Goal: Information Seeking & Learning: Learn about a topic

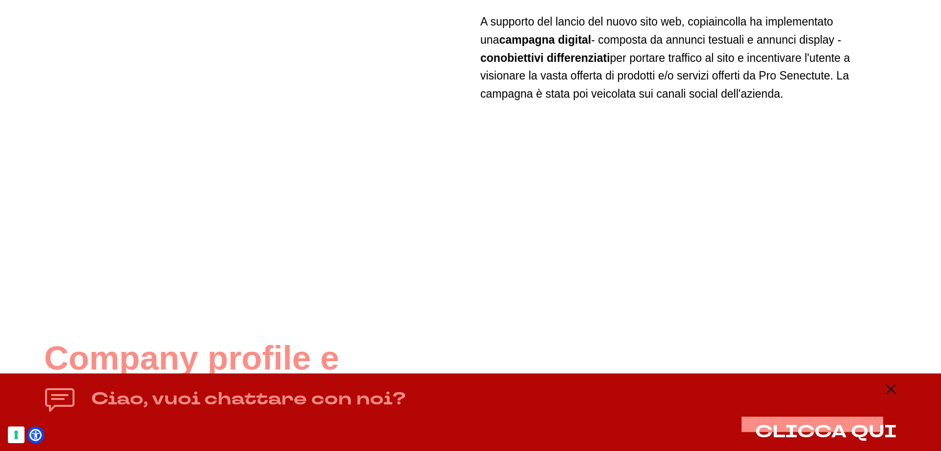
scroll to position [2648, 0]
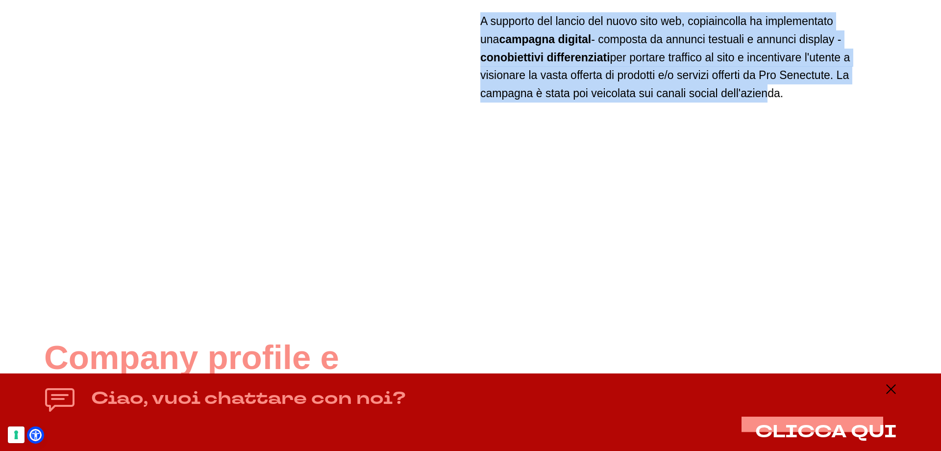
drag, startPoint x: 471, startPoint y: 44, endPoint x: 657, endPoint y: 105, distance: 195.7
click at [657, 105] on div "Logo e immagine coordinata La storia di Pro Senectute è una storia di persevera…" at bounding box center [470, 200] width 853 height 4246
click at [657, 102] on p "A supporto del lancio del nuovo sito web, copiaincolla ha implementato una camp…" at bounding box center [689, 57] width 417 height 90
drag, startPoint x: 682, startPoint y: 108, endPoint x: 496, endPoint y: 37, distance: 198.3
click at [496, 37] on p "A supporto del lancio del nuovo sito web, copiaincolla ha implementato una camp…" at bounding box center [689, 57] width 417 height 90
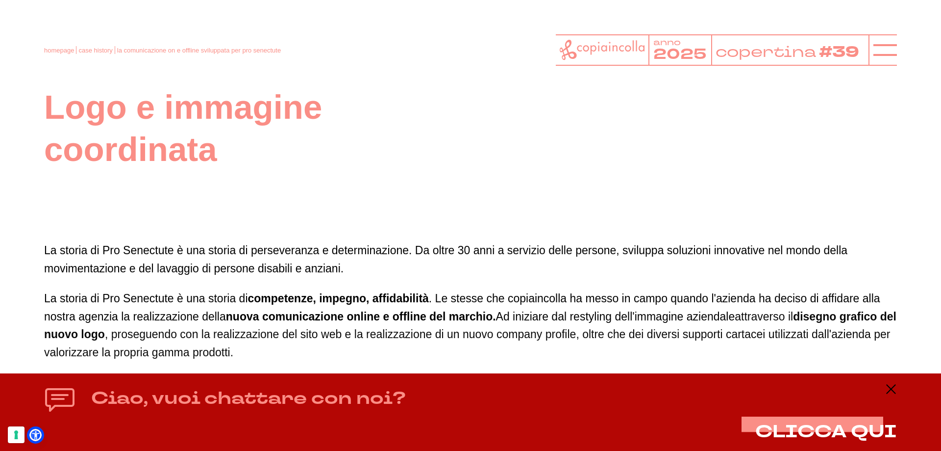
scroll to position [637, 0]
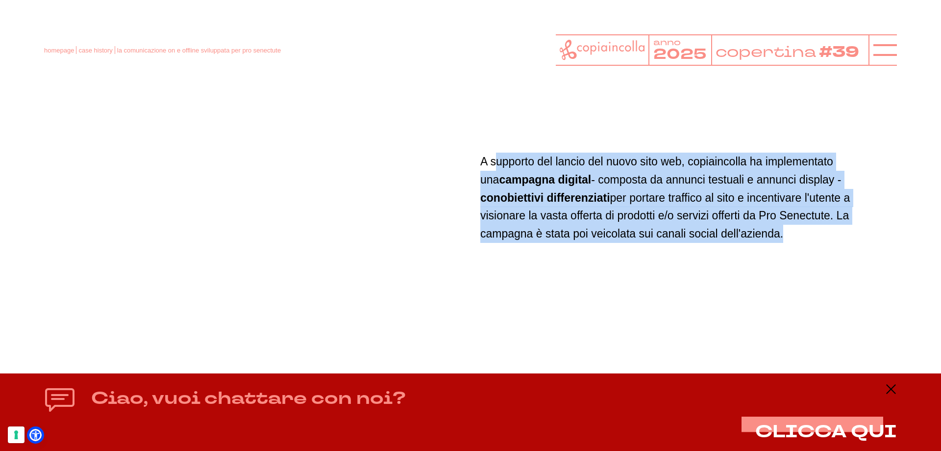
click at [561, 177] on p "A supporto del lancio del nuovo sito web, copiaincolla ha implementato una camp…" at bounding box center [689, 197] width 417 height 90
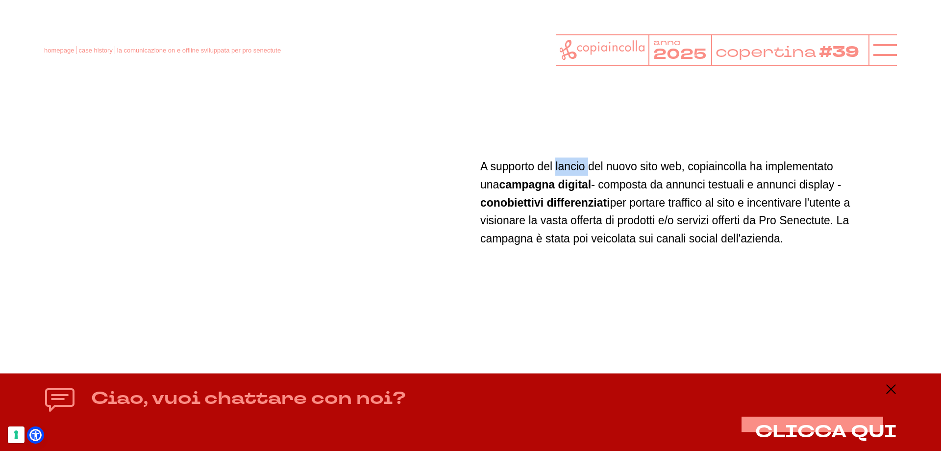
click at [561, 177] on p "A supporto del lancio del nuovo sito web, copiaincolla ha implementato una camp…" at bounding box center [689, 202] width 417 height 90
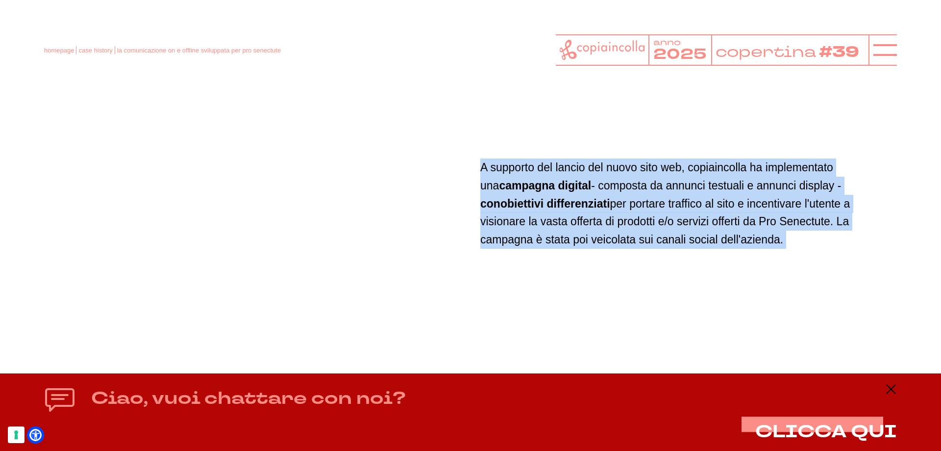
click at [561, 177] on p "A supporto del lancio del nuovo sito web, copiaincolla ha implementato una camp…" at bounding box center [689, 203] width 417 height 90
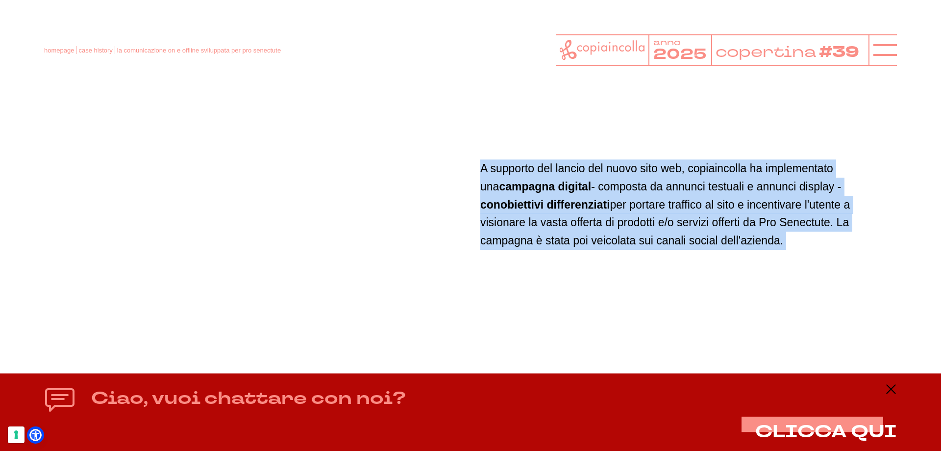
click at [643, 201] on p "A supporto del lancio del nuovo sito web, copiaincolla ha implementato una camp…" at bounding box center [689, 204] width 417 height 90
click at [572, 169] on div "A supporto del lancio del nuovo sito web, copiaincolla ha implementato una camp…" at bounding box center [689, 204] width 417 height 417
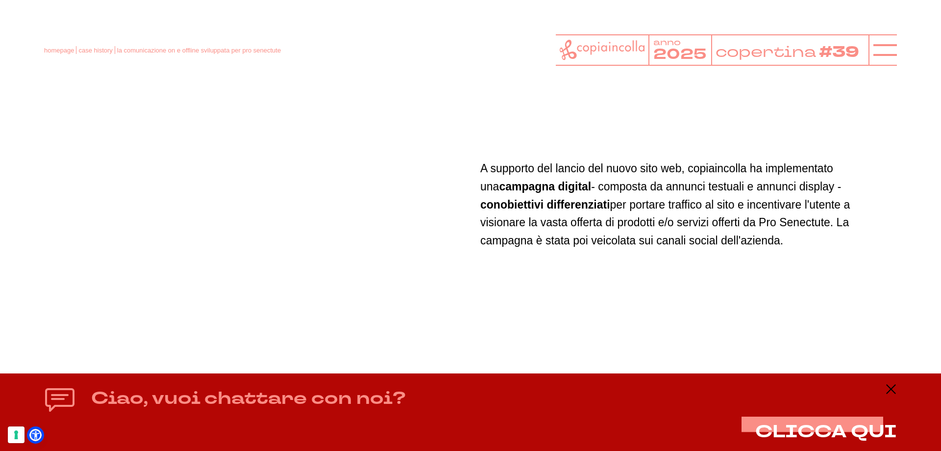
click at [649, 204] on p "A supporto del lancio del nuovo sito web, copiaincolla ha implementato una camp…" at bounding box center [689, 204] width 417 height 90
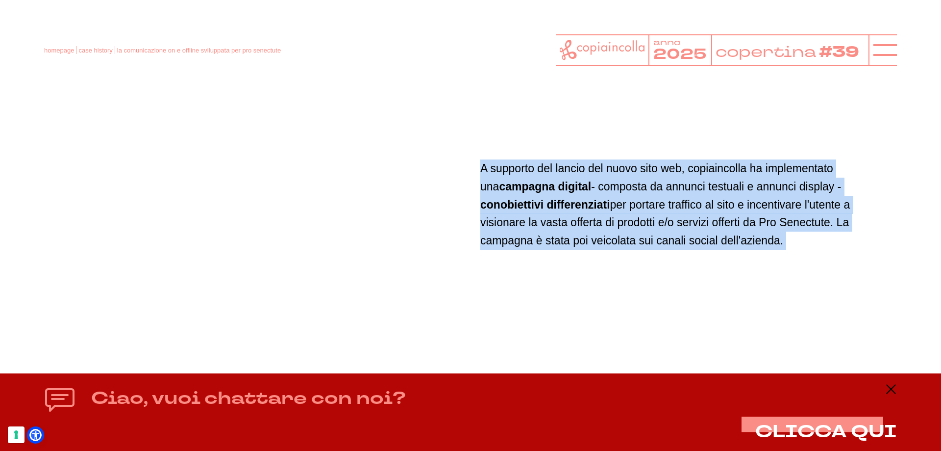
click at [649, 205] on p "A supporto del lancio del nuovo sito web, copiaincolla ha implementato una camp…" at bounding box center [689, 204] width 417 height 90
click at [631, 205] on p "A supporto del lancio del nuovo sito web, copiaincolla ha implementato una camp…" at bounding box center [689, 204] width 417 height 90
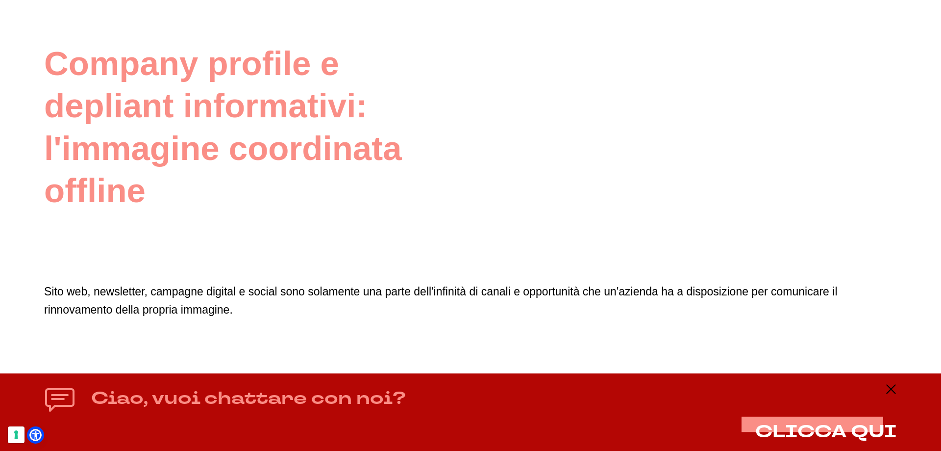
scroll to position [2942, 0]
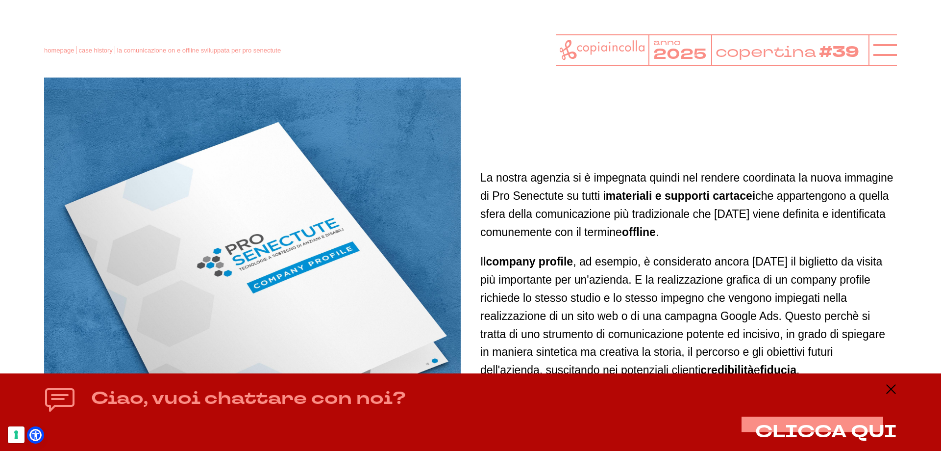
click at [623, 240] on p "La nostra agenzia si è impegnata quindi nel rendere coordinata la nuova immagin…" at bounding box center [689, 205] width 417 height 72
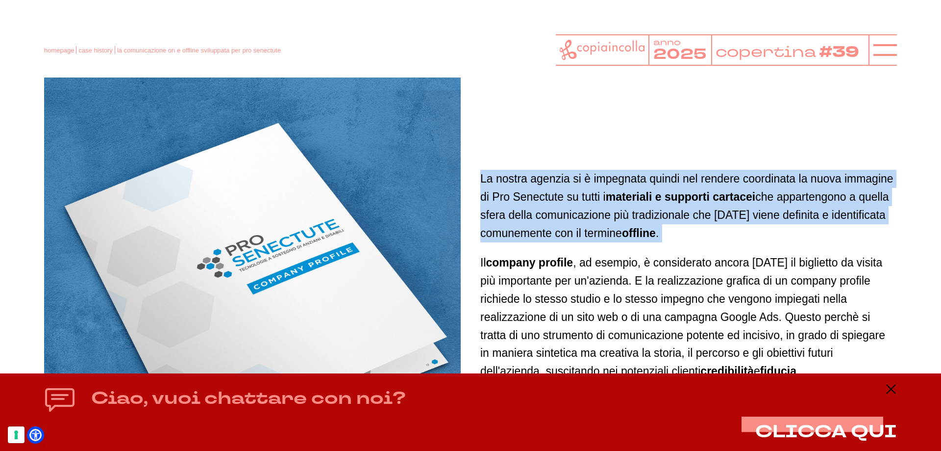
click at [623, 240] on p "La nostra agenzia si è impegnata quindi nel rendere coordinata la nuova immagin…" at bounding box center [689, 206] width 417 height 72
click at [623, 231] on p "La nostra agenzia si è impegnata quindi nel rendere coordinata la nuova immagin…" at bounding box center [689, 206] width 417 height 72
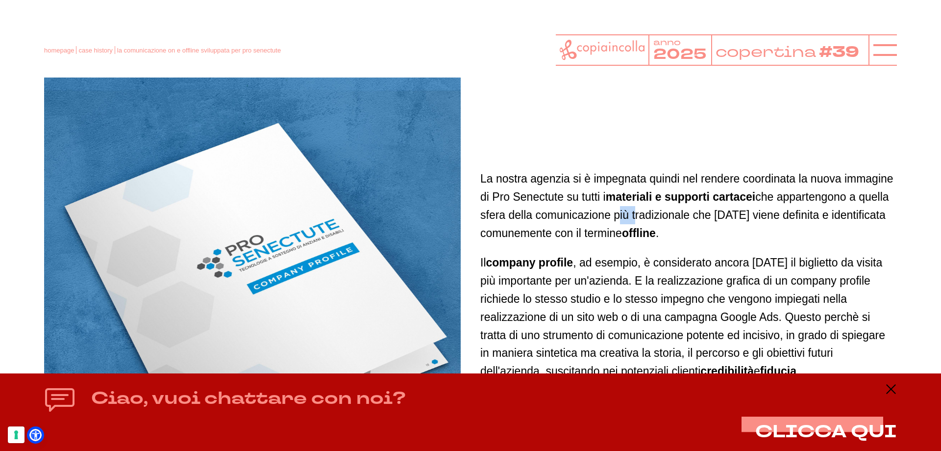
click at [623, 231] on p "La nostra agenzia si è impegnata quindi nel rendere coordinata la nuova immagin…" at bounding box center [689, 206] width 417 height 72
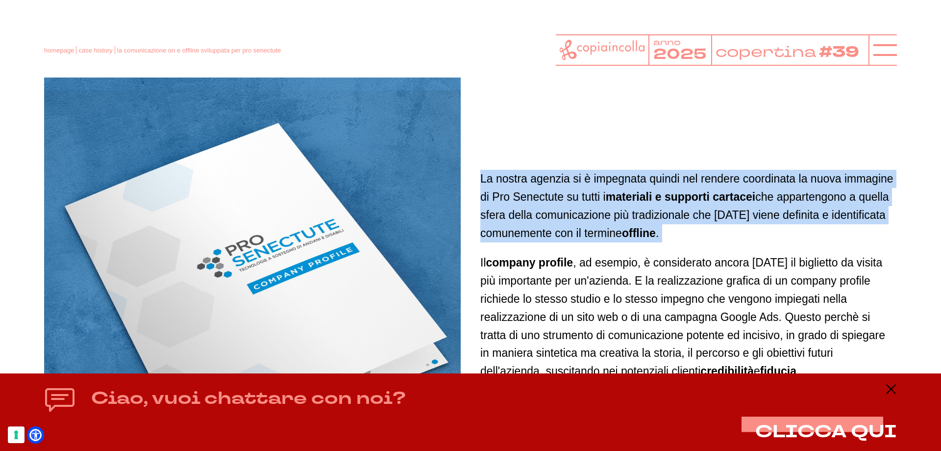
click at [623, 231] on p "La nostra agenzia si è impegnata quindi nel rendere coordinata la nuova immagin…" at bounding box center [689, 206] width 417 height 72
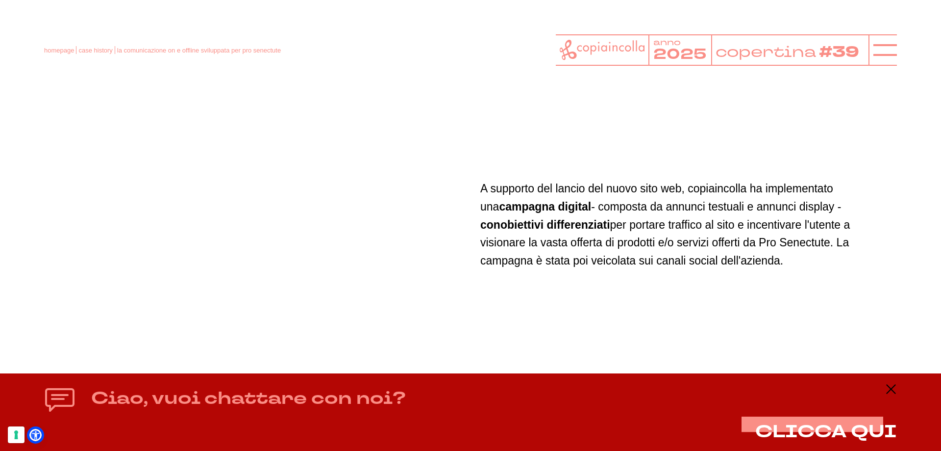
click at [638, 229] on p "A supporto del lancio del nuovo sito web, copiaincolla ha implementato una camp…" at bounding box center [689, 224] width 417 height 90
click at [638, 229] on p "A supporto del lancio del nuovo sito web, copiaincolla ha implementato una camp…" at bounding box center [689, 225] width 417 height 90
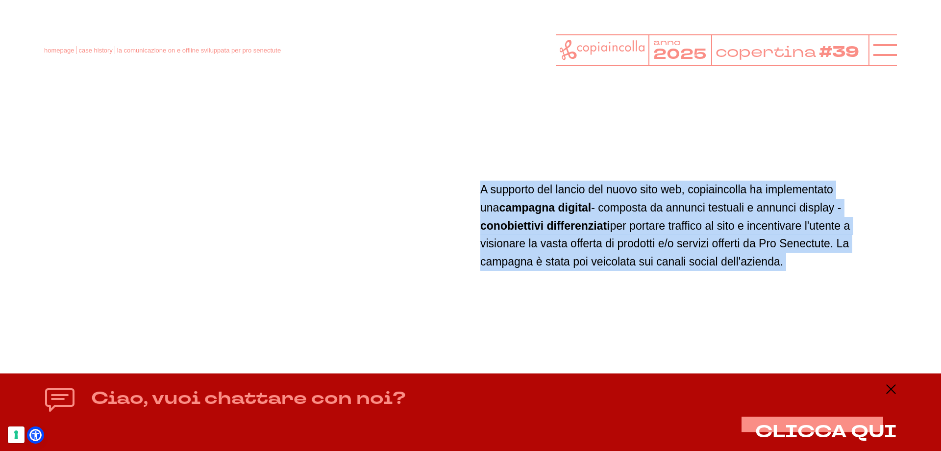
click at [638, 229] on p "A supporto del lancio del nuovo sito web, copiaincolla ha implementato una camp…" at bounding box center [689, 225] width 417 height 90
click at [600, 227] on p "A supporto del lancio del nuovo sito web, copiaincolla ha implementato una camp…" at bounding box center [689, 225] width 417 height 90
click at [600, 226] on p "A supporto del lancio del nuovo sito web, copiaincolla ha implementato una camp…" at bounding box center [689, 225] width 417 height 90
